Goal: Register for event/course

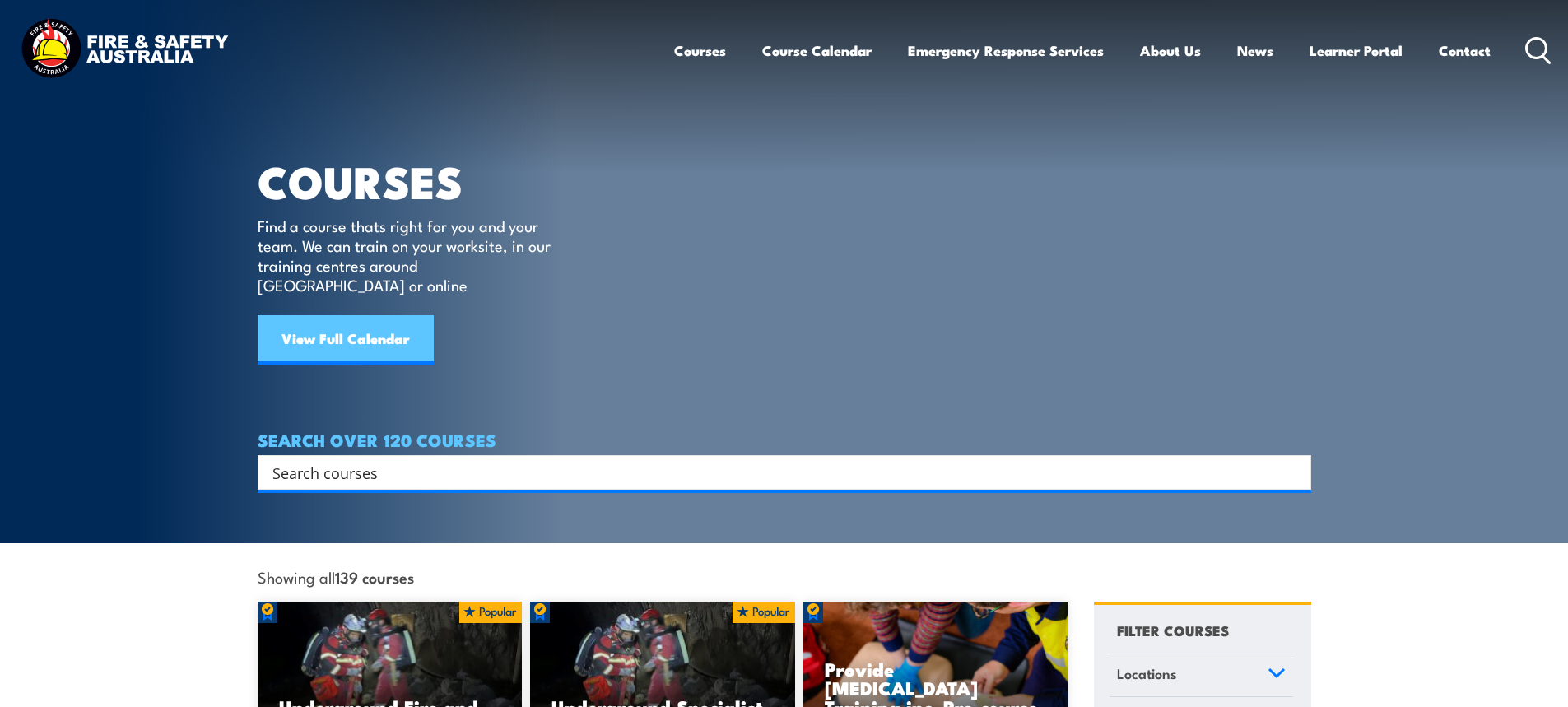
click at [329, 330] on link "View Full Calendar" at bounding box center [345, 339] width 176 height 49
click at [377, 328] on link "View Full Calendar" at bounding box center [345, 339] width 176 height 49
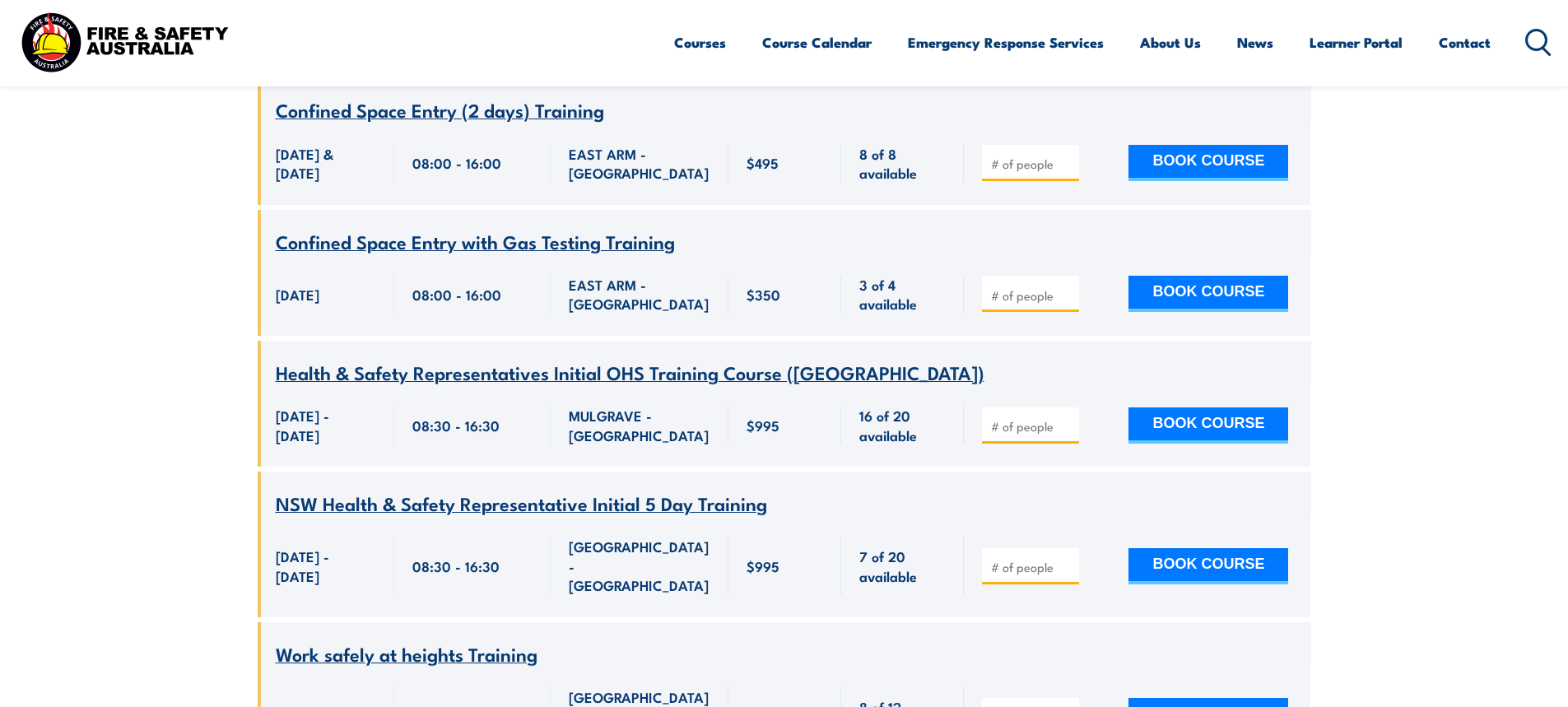
scroll to position [4446, 0]
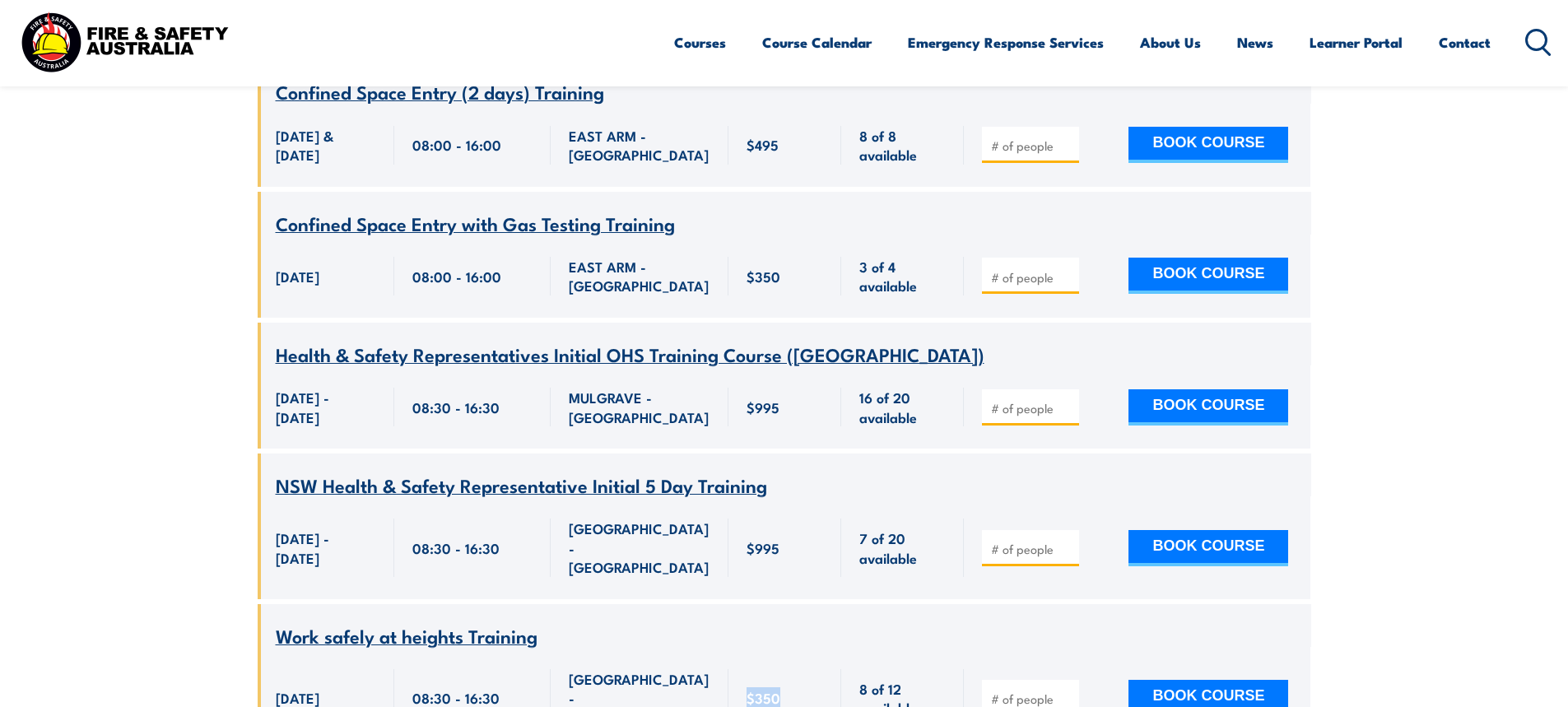
drag, startPoint x: 786, startPoint y: 527, endPoint x: 740, endPoint y: 533, distance: 46.4
click at [746, 669] on div "$350" at bounding box center [785, 698] width 77 height 58
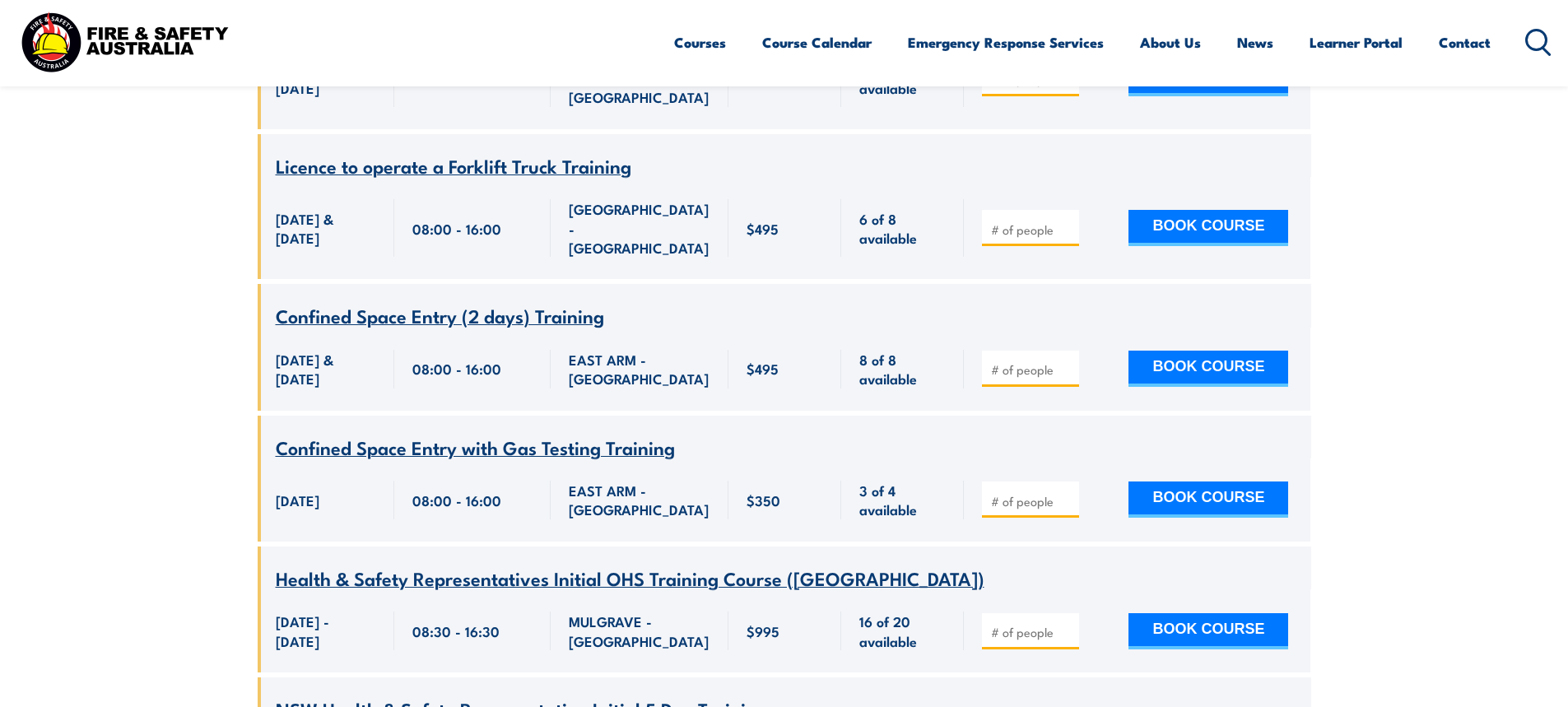
scroll to position [4198, 0]
